Goal: Task Accomplishment & Management: Manage account settings

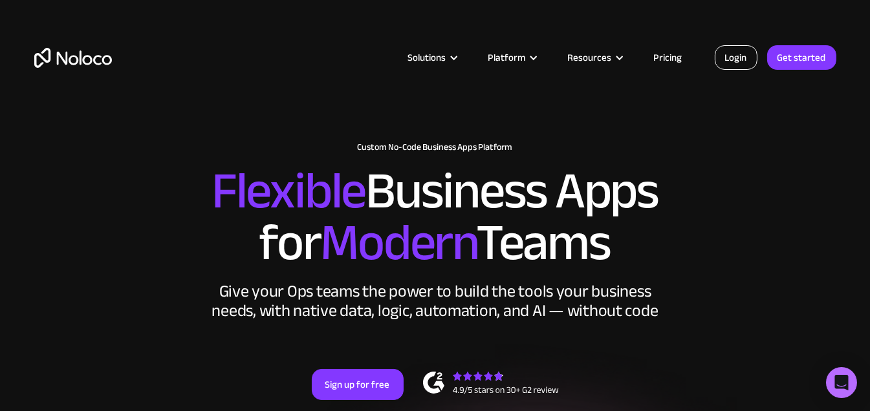
click at [729, 55] on link "Login" at bounding box center [736, 57] width 43 height 25
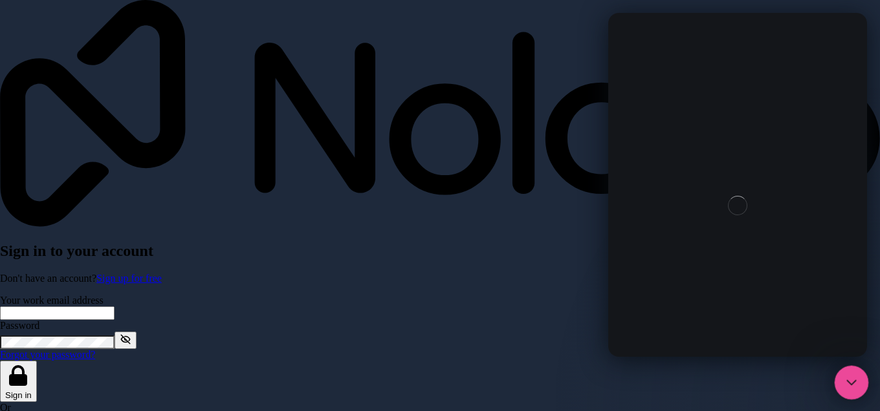
click at [849, 376] on icon "Close Intercom Messenger" at bounding box center [849, 381] width 16 height 16
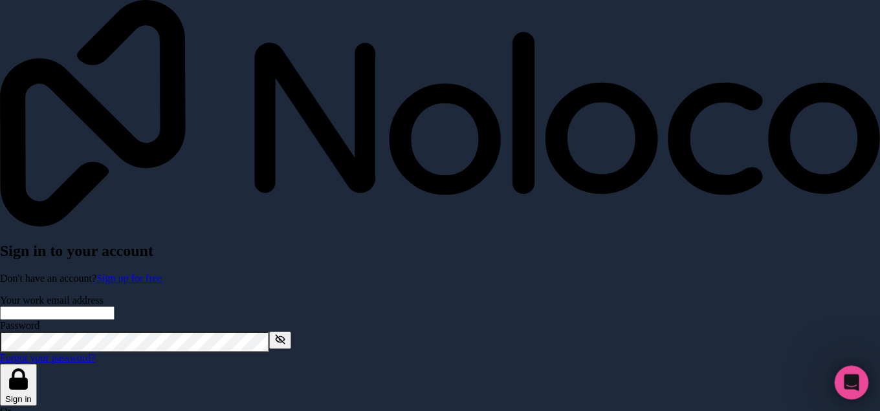
scroll to position [396, 0]
type input "binggoal.co.th@binggoal.net"
click at [37, 364] on button "Sign in" at bounding box center [18, 385] width 37 height 42
